Goal: Task Accomplishment & Management: Use online tool/utility

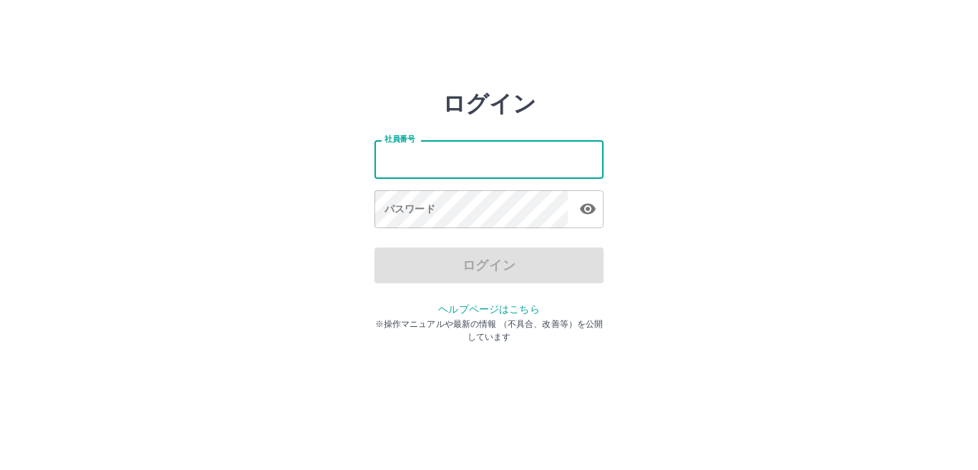
click at [444, 156] on input "社員番号" at bounding box center [489, 159] width 229 height 38
type input "*******"
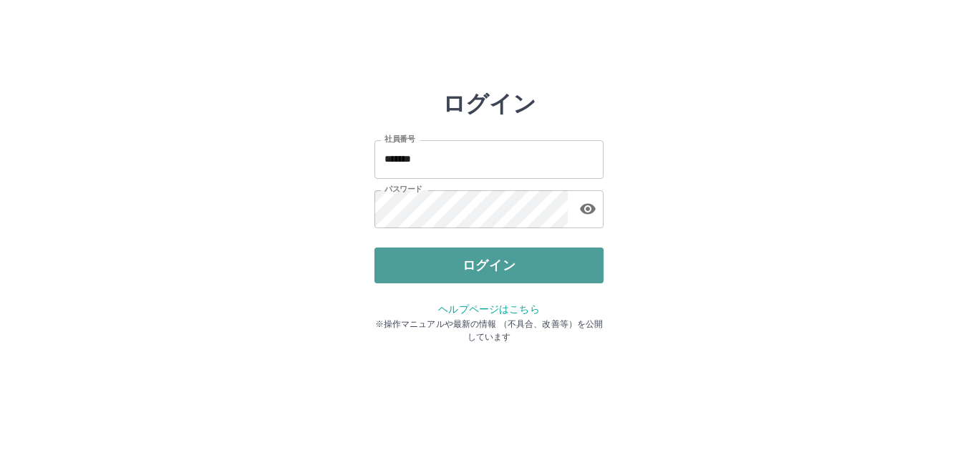
click at [460, 264] on button "ログイン" at bounding box center [489, 266] width 229 height 36
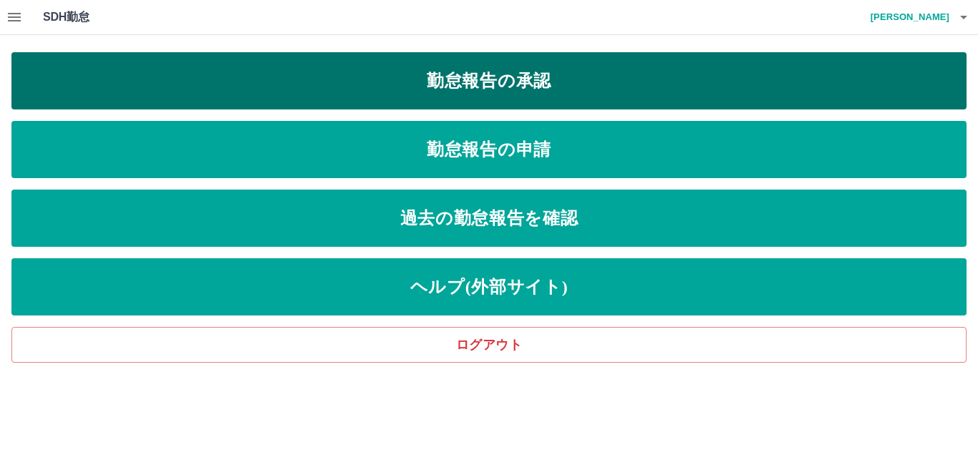
click at [583, 97] on link "勤怠報告の承認" at bounding box center [488, 80] width 955 height 57
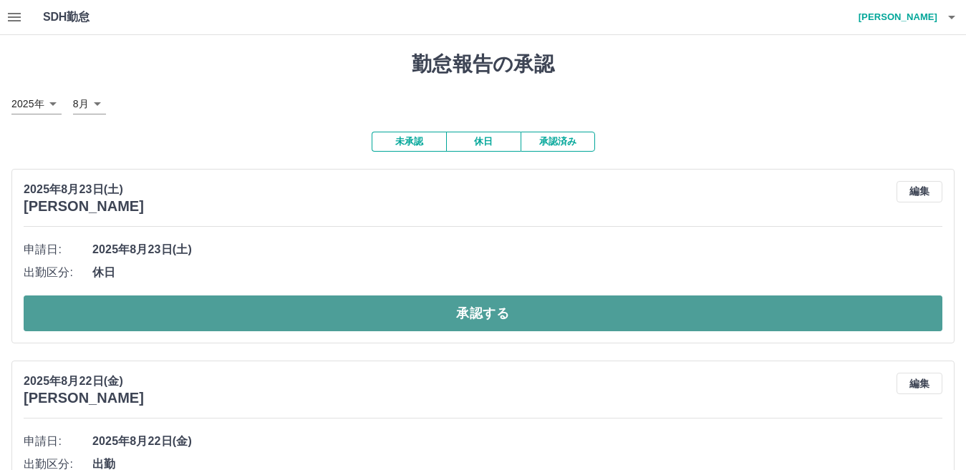
click at [182, 322] on button "承認する" at bounding box center [483, 314] width 919 height 36
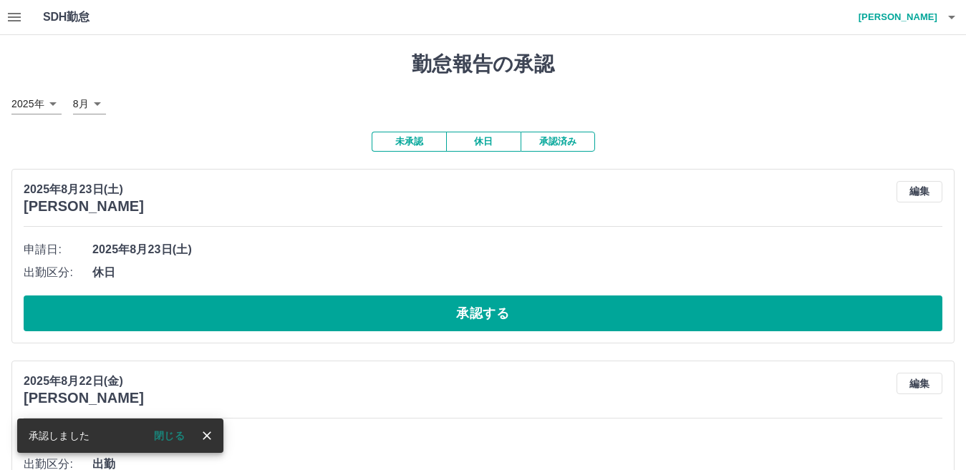
click at [267, 319] on button "承認する" at bounding box center [483, 314] width 919 height 36
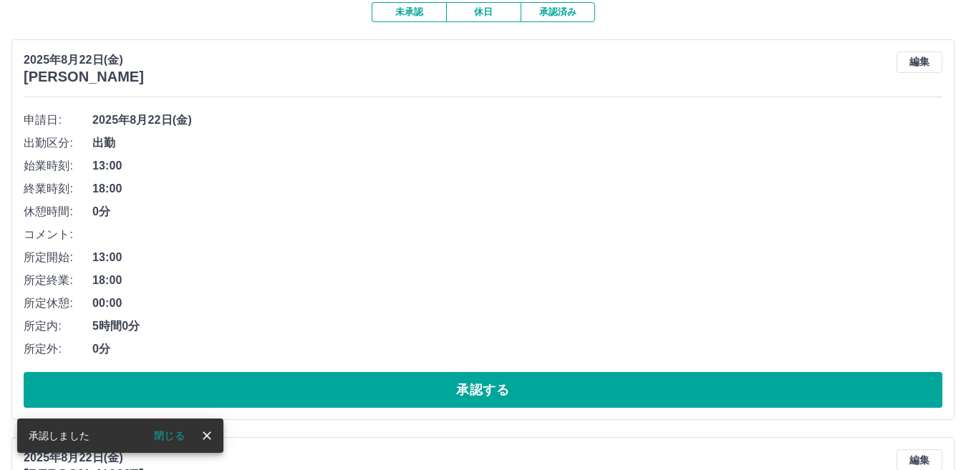
scroll to position [143, 0]
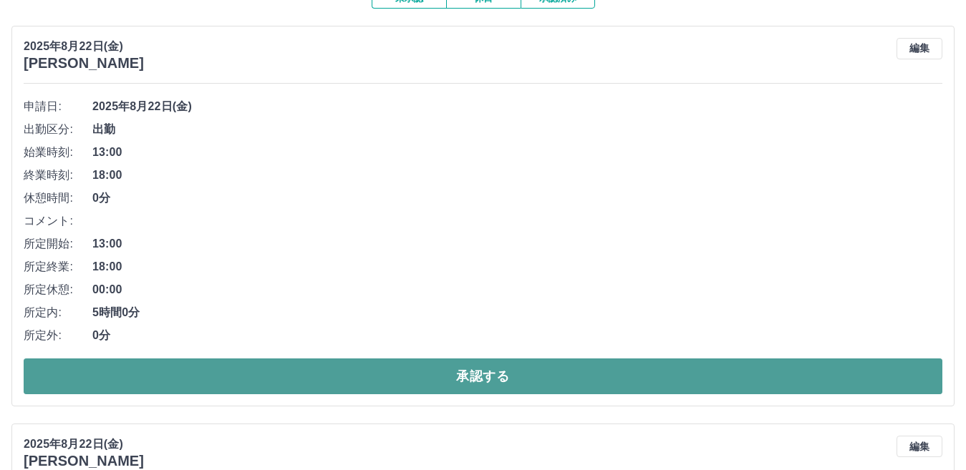
click at [278, 377] on button "承認する" at bounding box center [483, 377] width 919 height 36
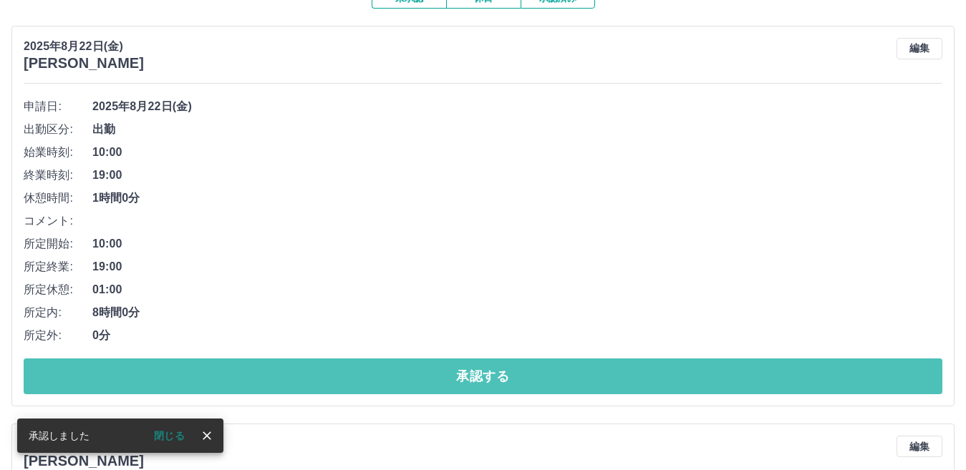
click at [291, 377] on button "承認する" at bounding box center [483, 377] width 919 height 36
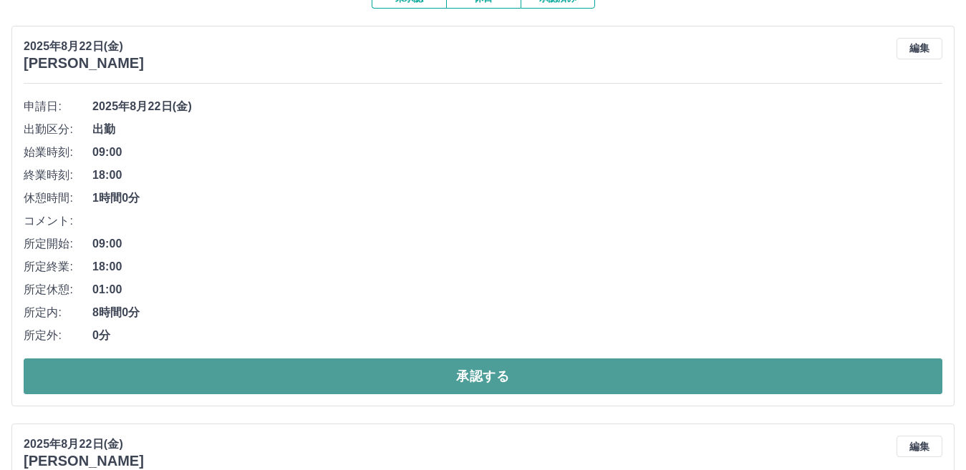
click at [282, 382] on button "承認する" at bounding box center [483, 377] width 919 height 36
click at [299, 372] on button "承認する" at bounding box center [483, 377] width 919 height 36
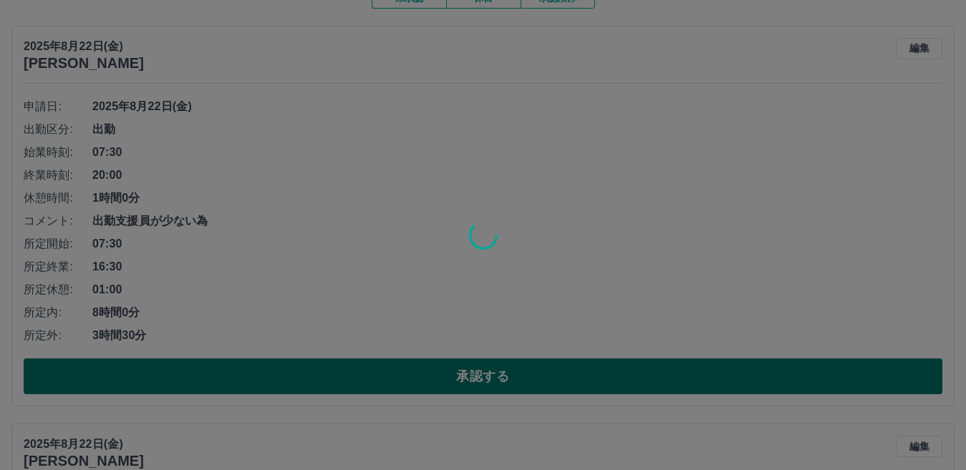
scroll to position [98, 0]
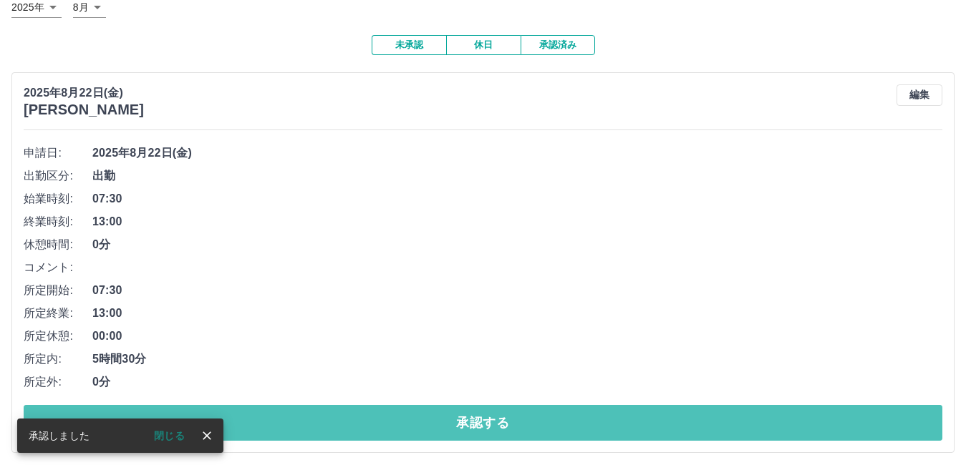
drag, startPoint x: 359, startPoint y: 422, endPoint x: 354, endPoint y: 412, distance: 10.9
click at [359, 421] on button "承認する" at bounding box center [483, 423] width 919 height 36
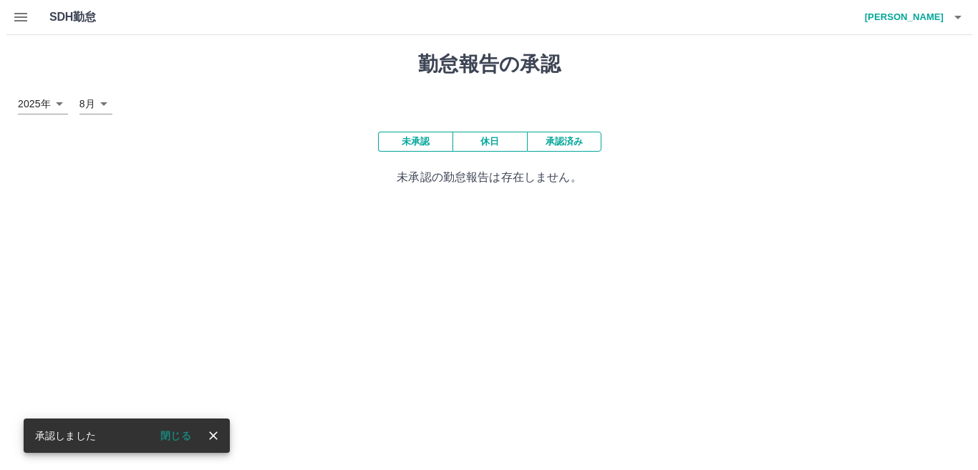
scroll to position [0, 0]
